Goal: Information Seeking & Learning: Learn about a topic

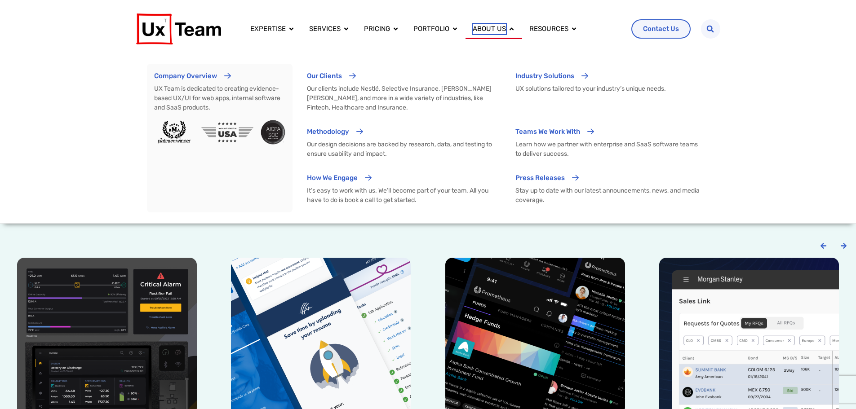
click at [493, 31] on span "About us" at bounding box center [488, 29] width 33 height 10
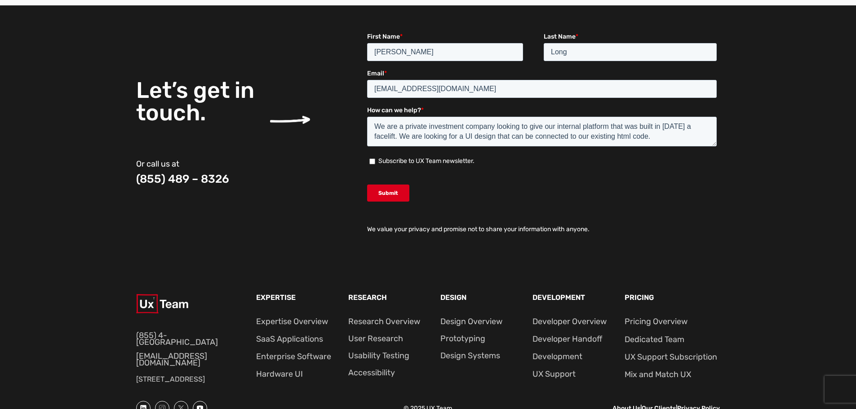
scroll to position [1155, 0]
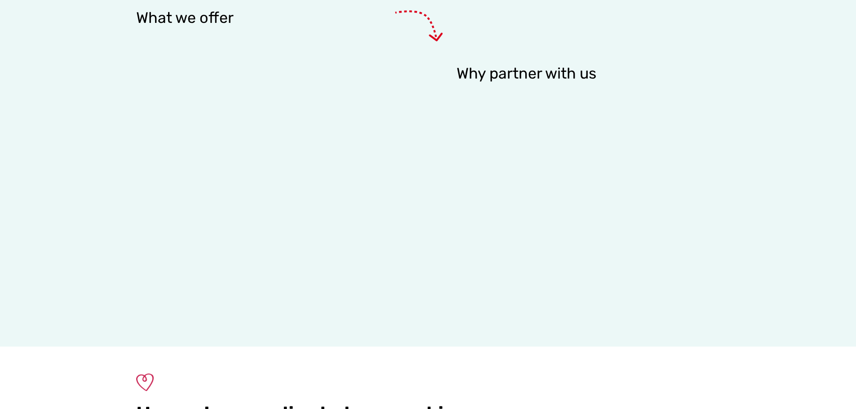
scroll to position [1752, 0]
